Goal: Navigation & Orientation: Understand site structure

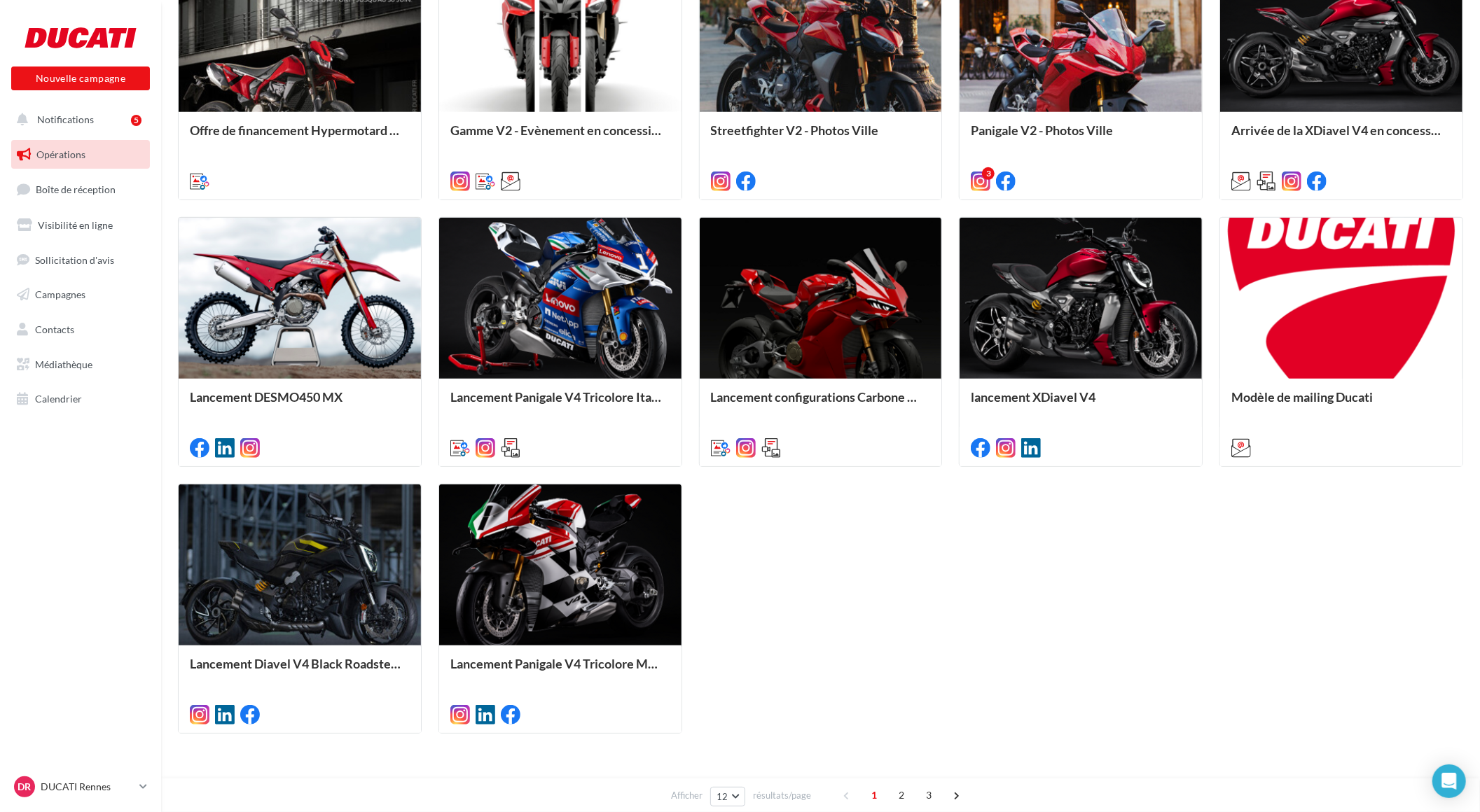
scroll to position [563, 0]
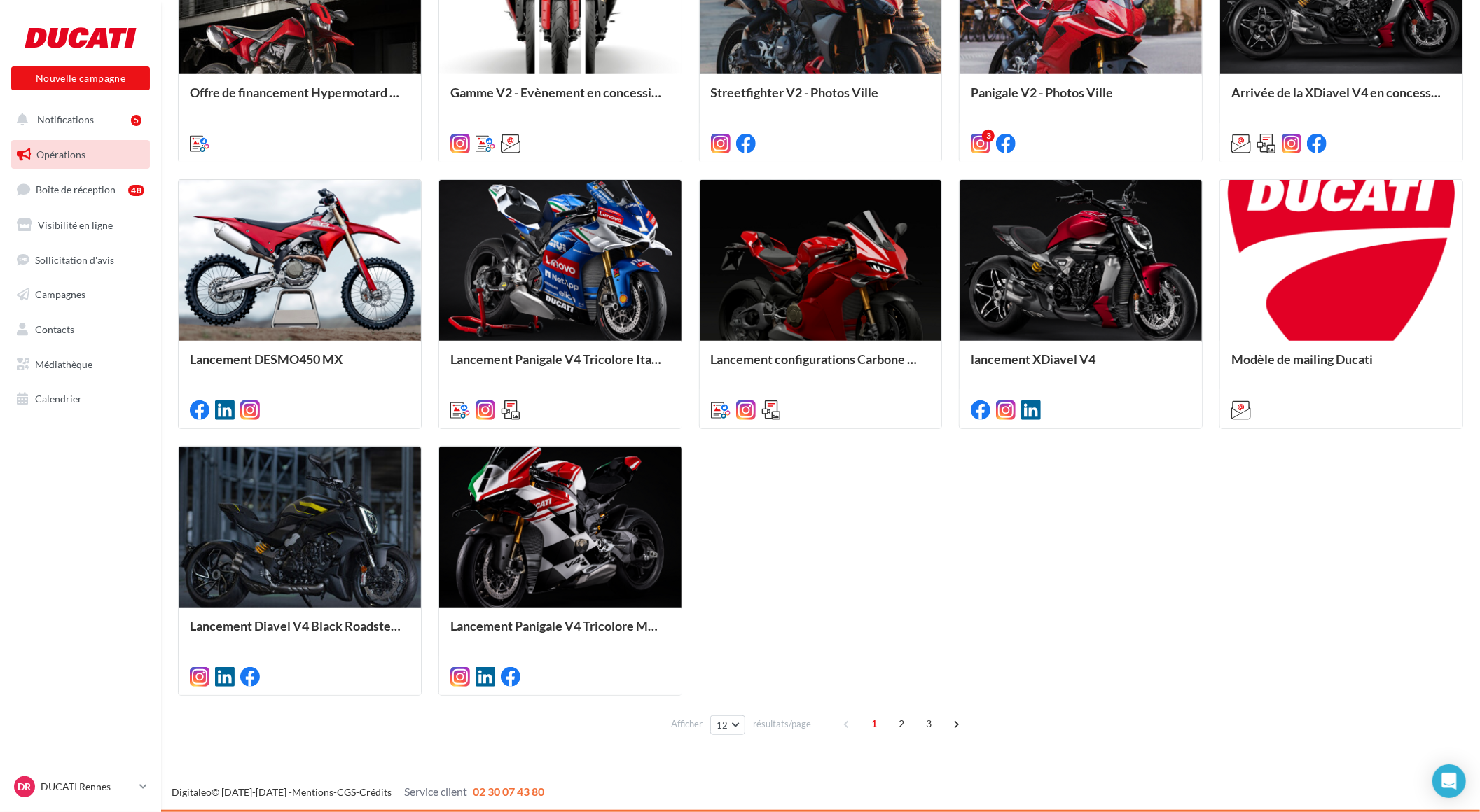
click at [517, 789] on span "02 30 07 43 80" at bounding box center [509, 791] width 72 height 13
drag, startPoint x: 517, startPoint y: 789, endPoint x: 578, endPoint y: 781, distance: 61.5
click at [578, 781] on div "Digitaleo © [DATE]-[DATE] - Mentions - CGS - Crédits Service client 02 30 07 43…" at bounding box center [740, 793] width 1480 height 39
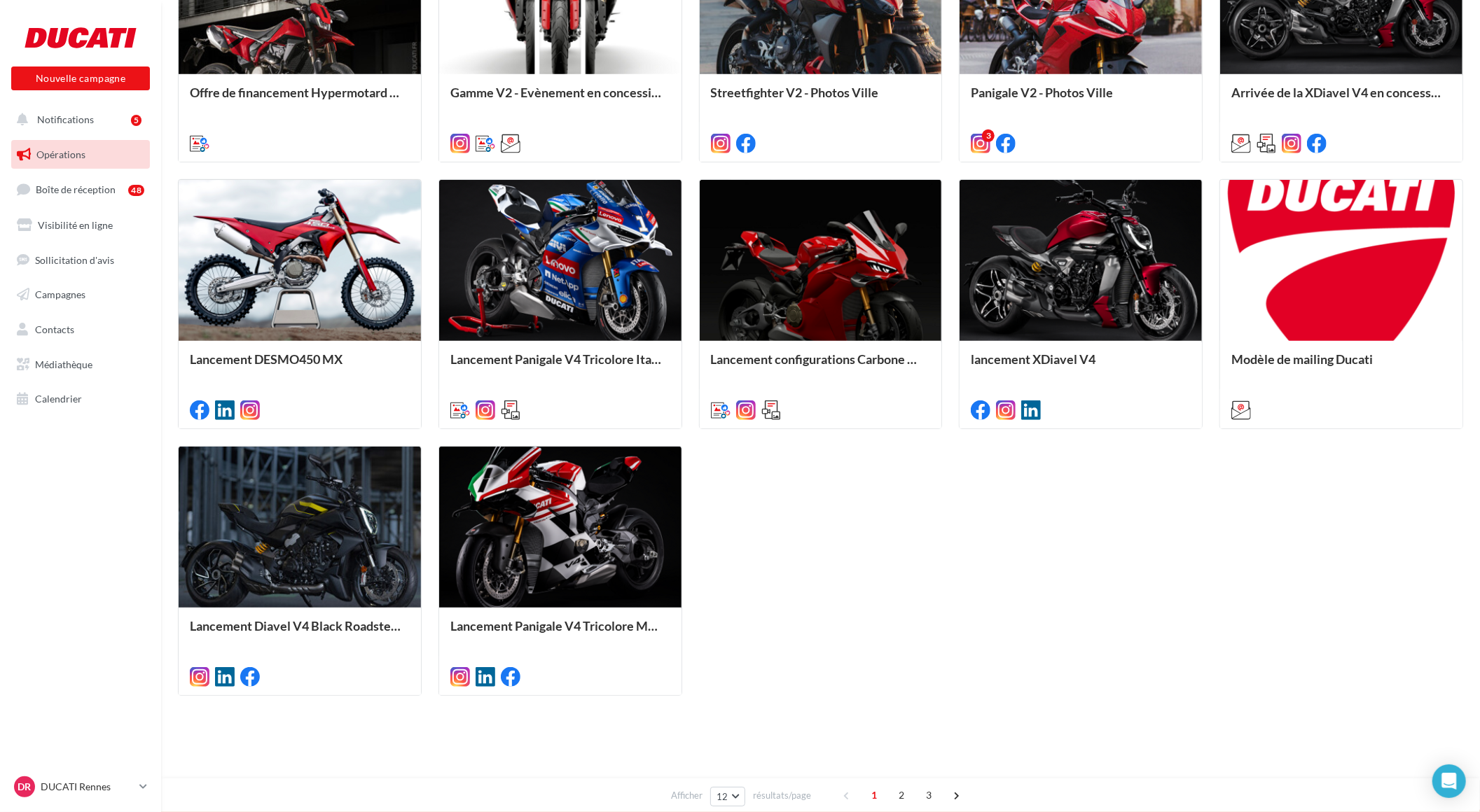
scroll to position [96, 0]
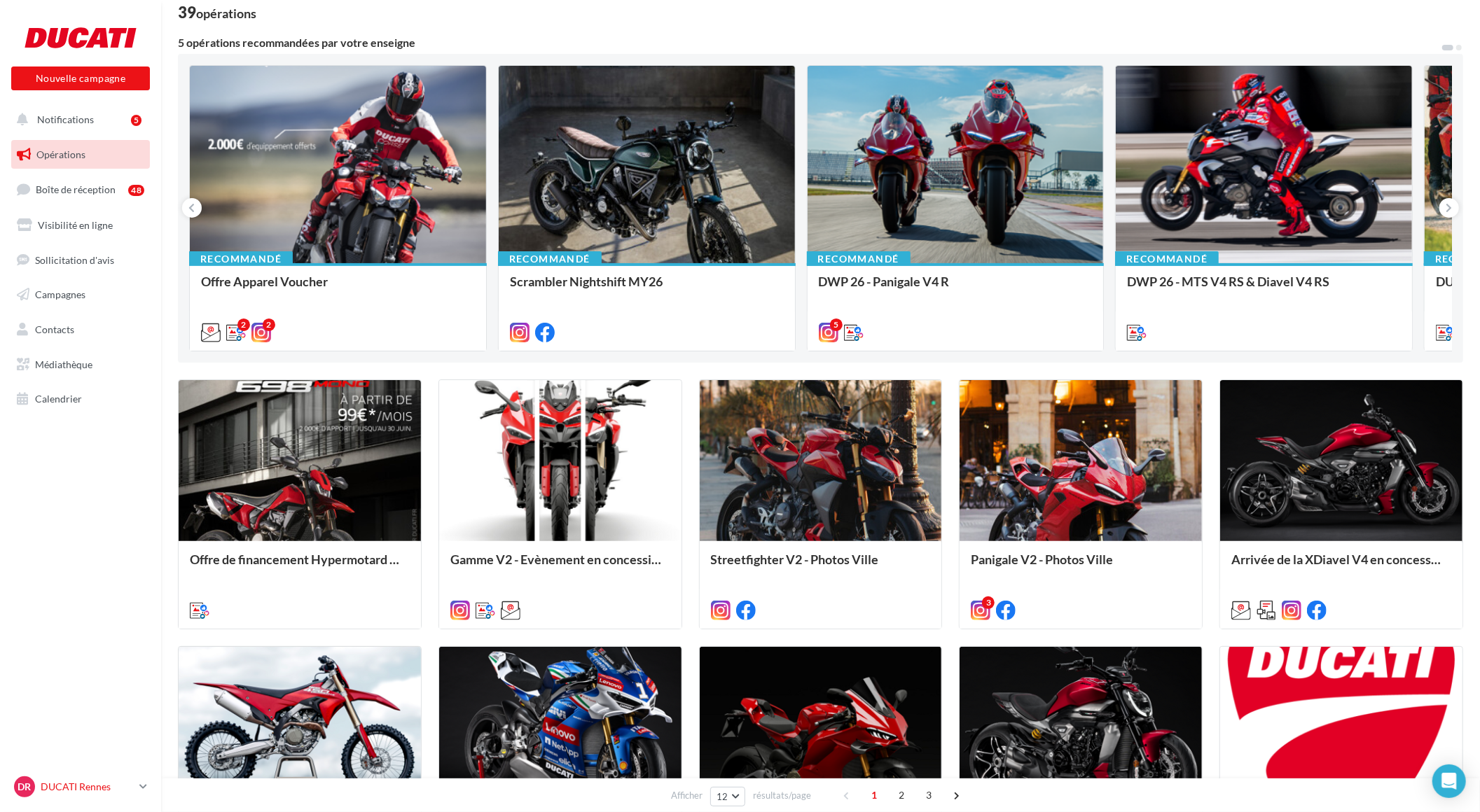
click at [140, 781] on icon at bounding box center [143, 787] width 8 height 12
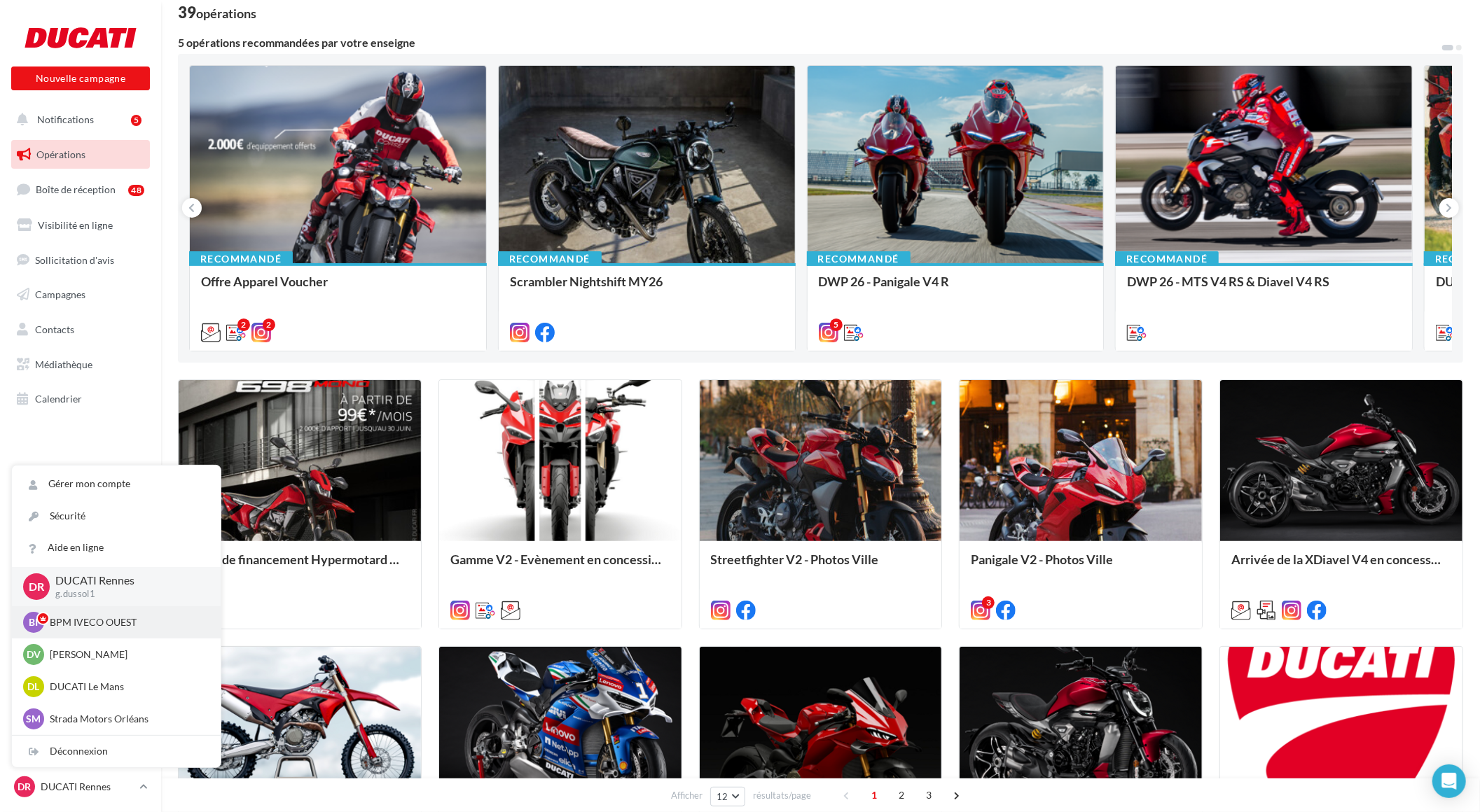
click at [138, 622] on p "BPM IVECO OUEST" at bounding box center [127, 623] width 154 height 14
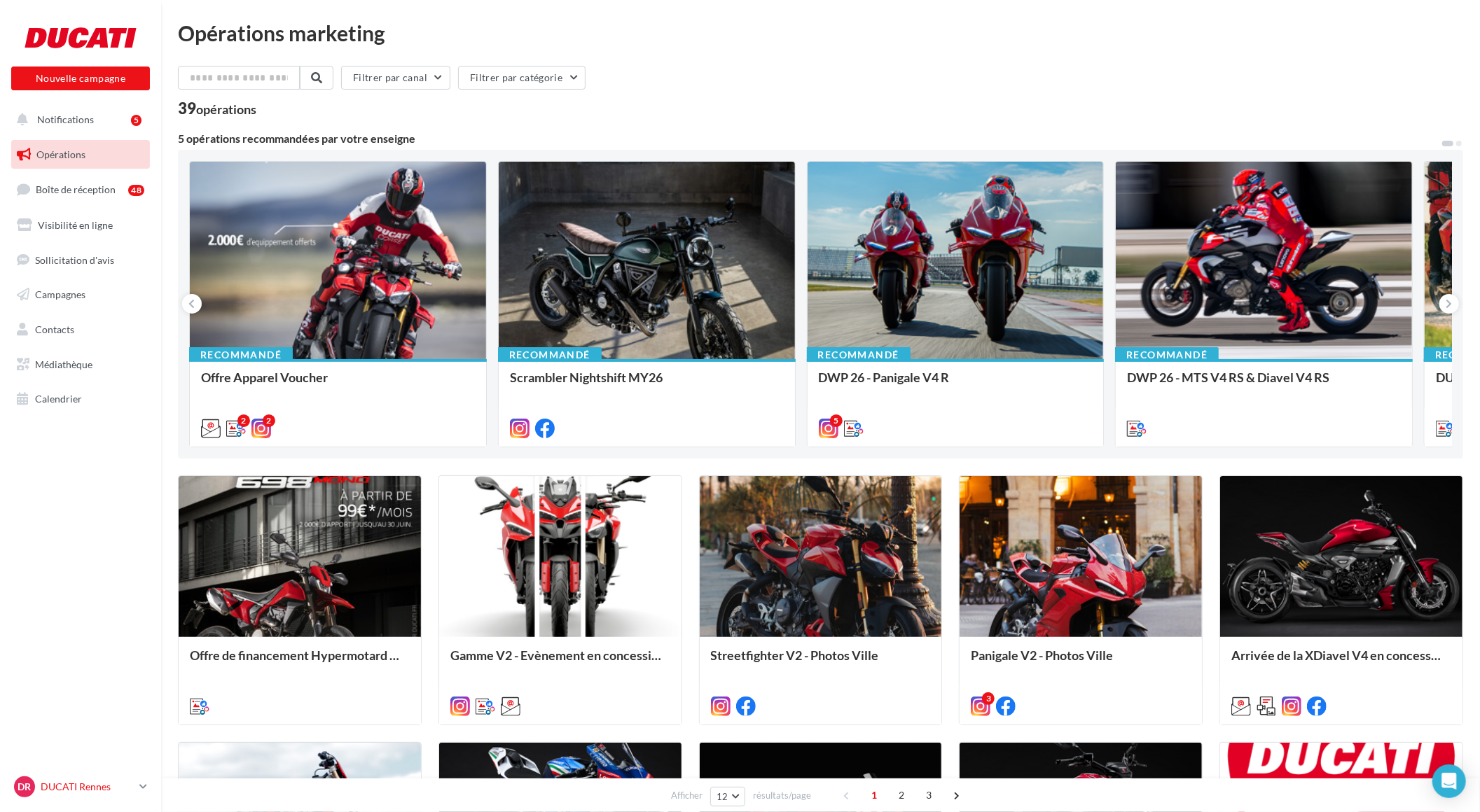
click at [140, 781] on icon at bounding box center [143, 787] width 8 height 12
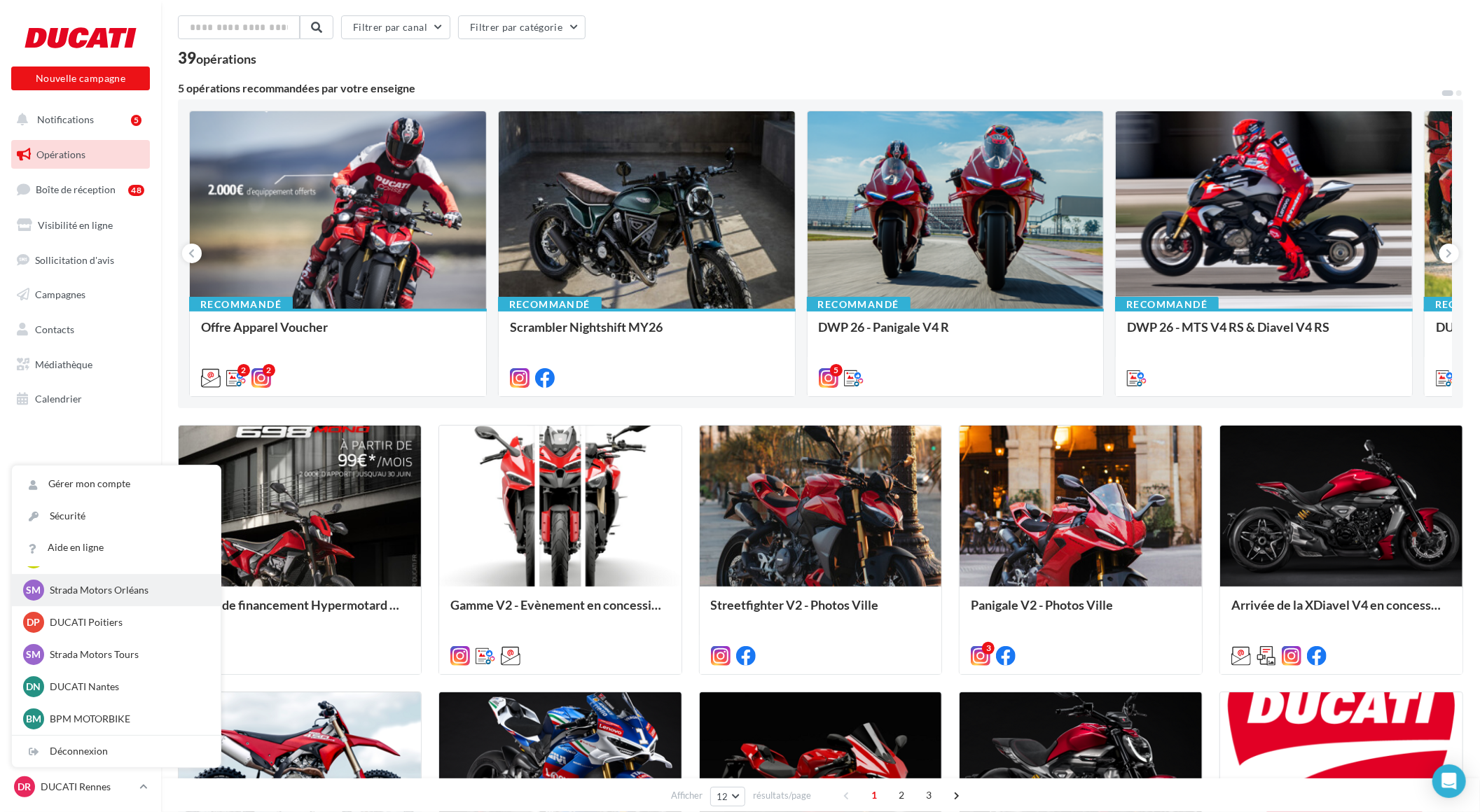
scroll to position [78, 0]
